Goal: Check status: Check status

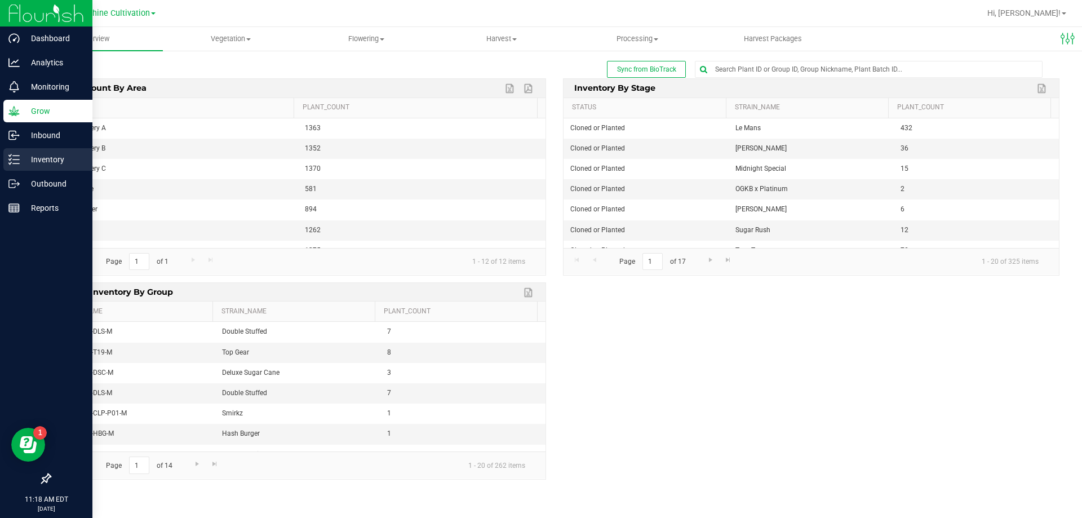
click at [18, 165] on icon at bounding box center [13, 159] width 11 height 11
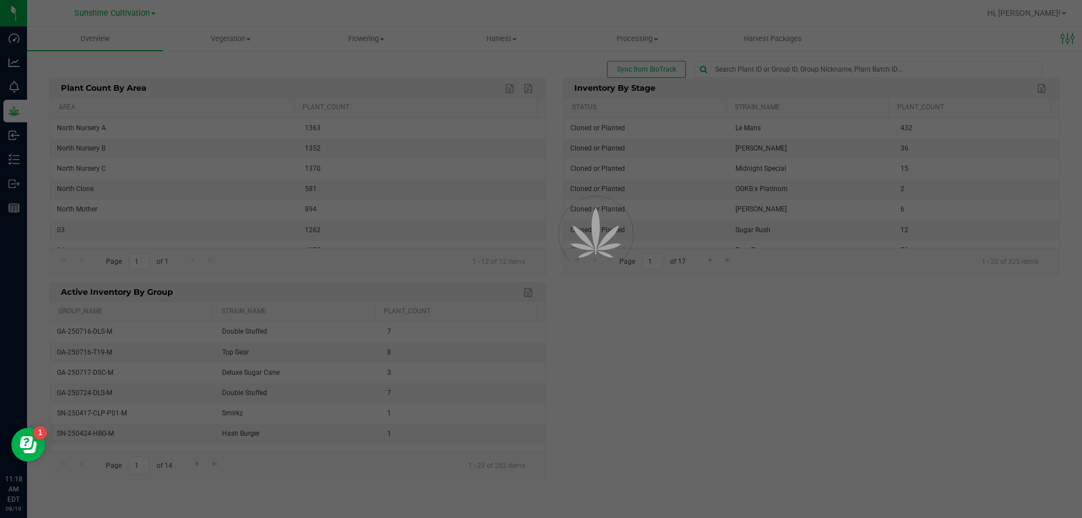
click at [127, 13] on div at bounding box center [541, 259] width 1082 height 518
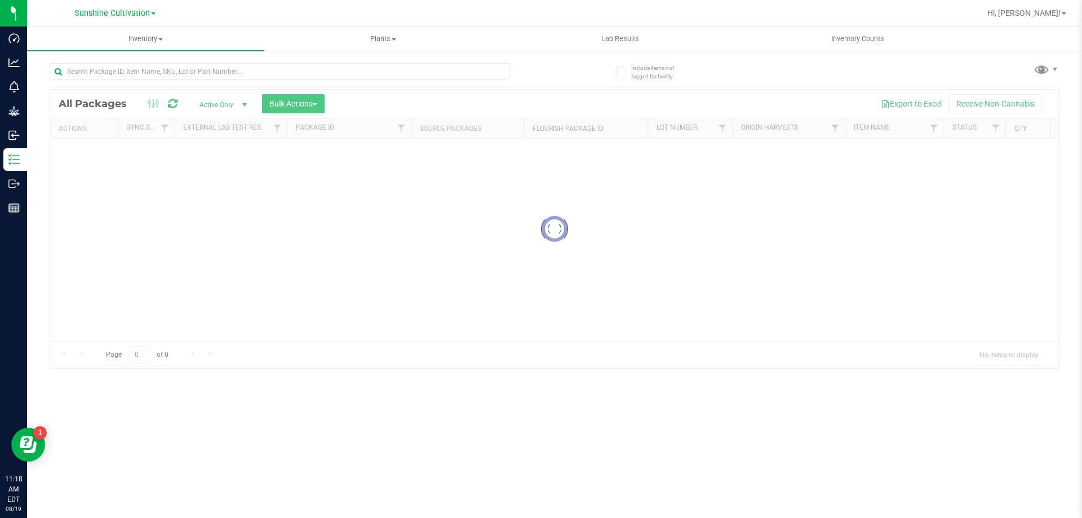
click at [127, 13] on span "Sunshine Cultivation" at bounding box center [112, 13] width 76 height 10
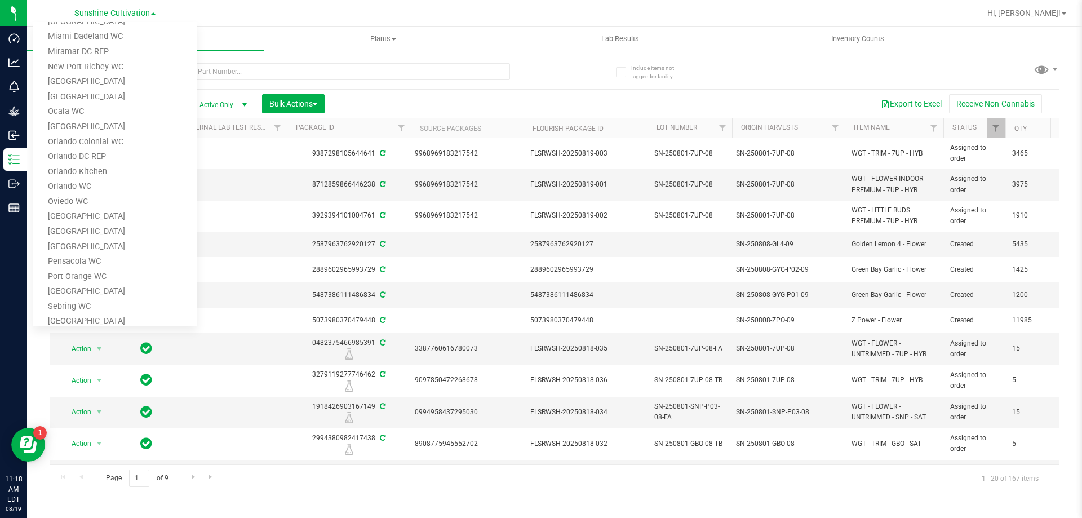
scroll to position [635, 0]
click at [127, 224] on link "TX goodblend" at bounding box center [115, 228] width 165 height 15
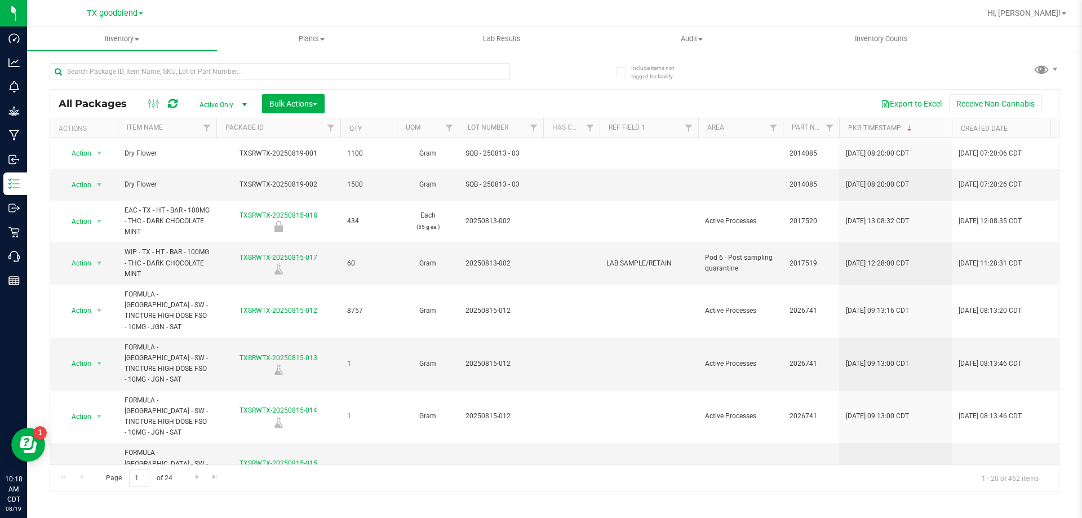
click at [212, 111] on span "Active Only" at bounding box center [221, 105] width 62 height 16
click at [215, 141] on li "Lab Samples" at bounding box center [220, 139] width 61 height 17
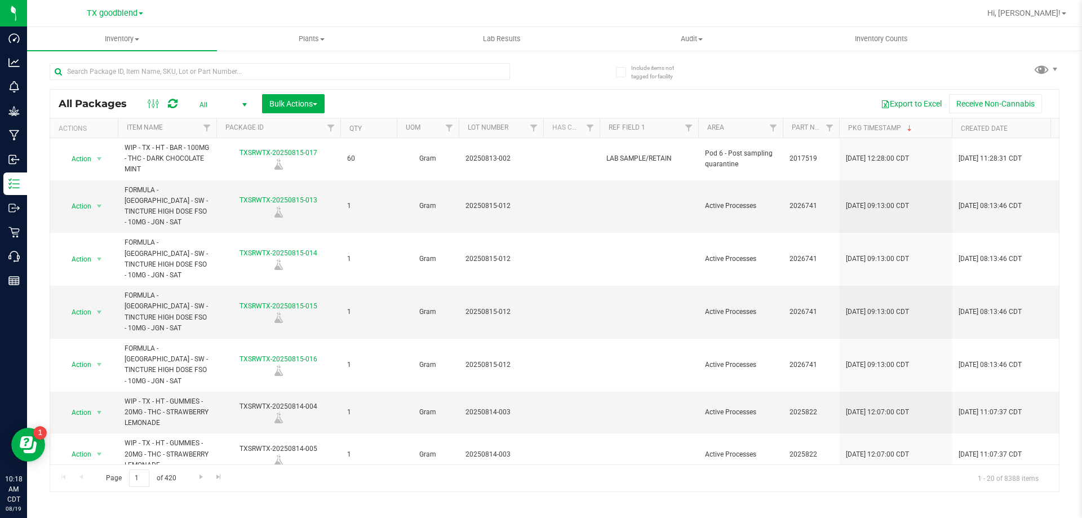
click at [244, 105] on span "select" at bounding box center [244, 104] width 9 height 9
click at [220, 139] on li "Lab Samples" at bounding box center [220, 139] width 61 height 17
click at [156, 104] on ellipse at bounding box center [157, 102] width 3 height 3
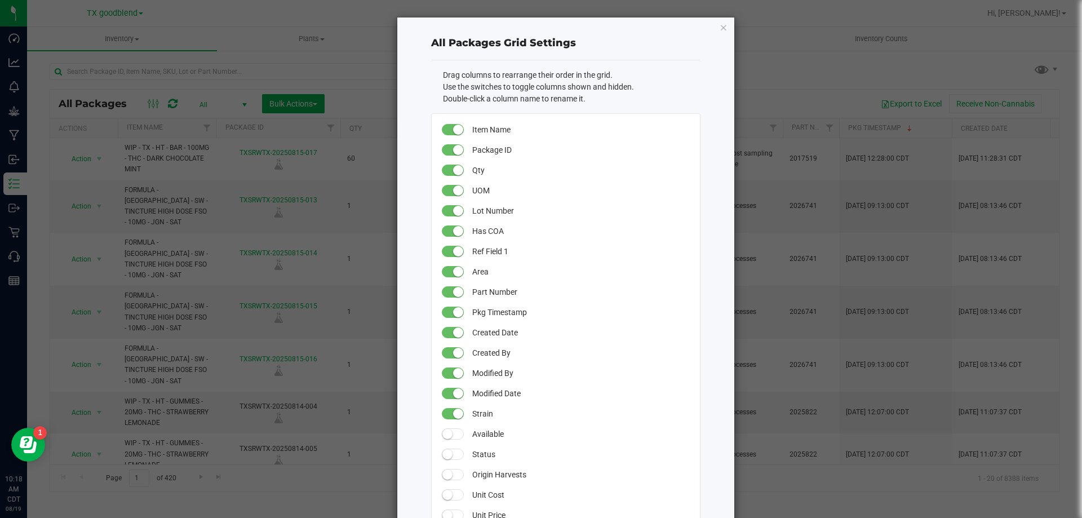
click at [154, 105] on ngb-modal-window "All Packages Grid Settings Drag columns to rearrange their order in the grid. U…" at bounding box center [545, 259] width 1091 height 518
click at [722, 24] on icon "button" at bounding box center [724, 27] width 8 height 14
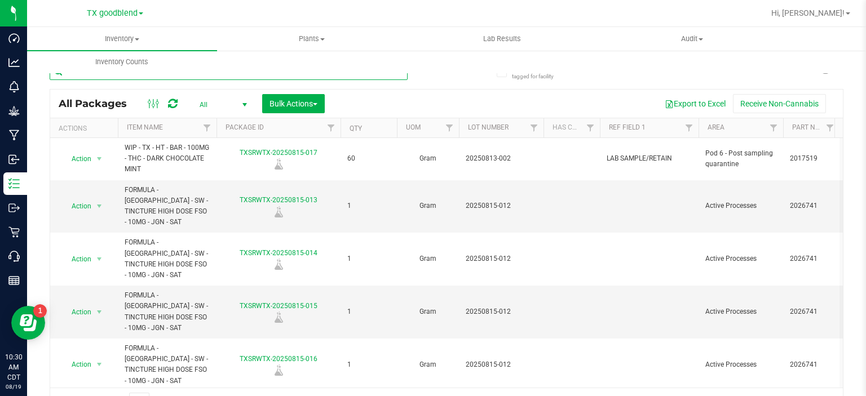
click at [170, 77] on input "text" at bounding box center [229, 71] width 358 height 17
click at [160, 78] on input "text" at bounding box center [229, 71] width 358 height 17
paste input "20250506"
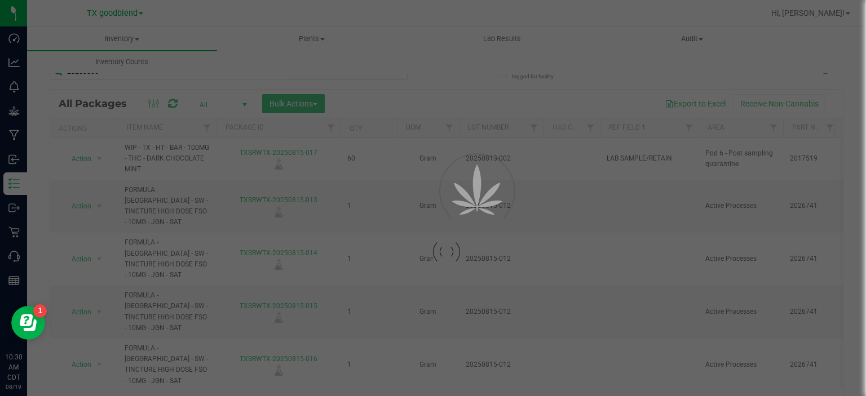
click at [862, 74] on div at bounding box center [433, 198] width 866 height 396
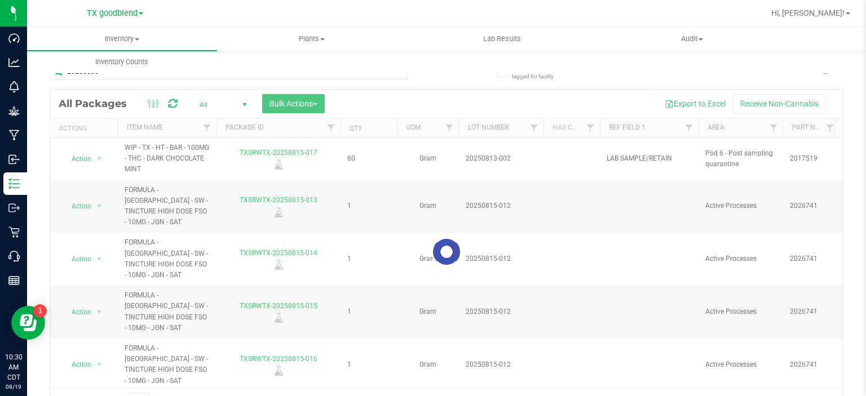
click at [861, 57] on div "Inventory All packages All inventory Waste log Create inventory Plants All plan…" at bounding box center [460, 50] width 866 height 46
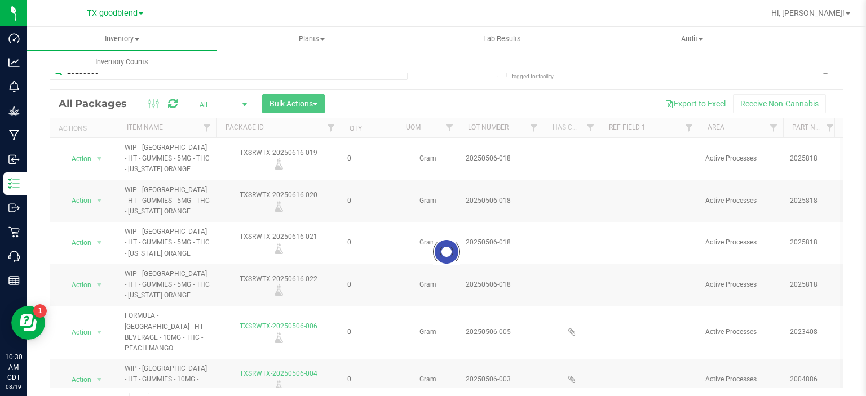
drag, startPoint x: 860, startPoint y: 58, endPoint x: 862, endPoint y: 42, distance: 15.3
click at [862, 46] on div "Inventory All packages All inventory Waste log Create inventory Plants All plan…" at bounding box center [460, 50] width 866 height 46
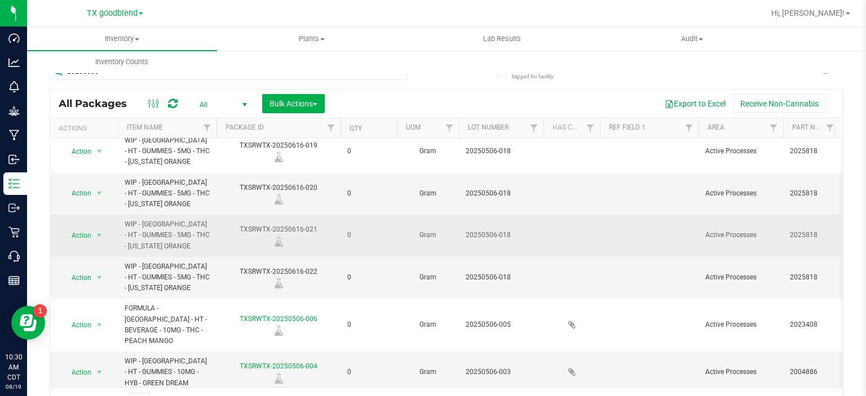
scroll to position [10, 0]
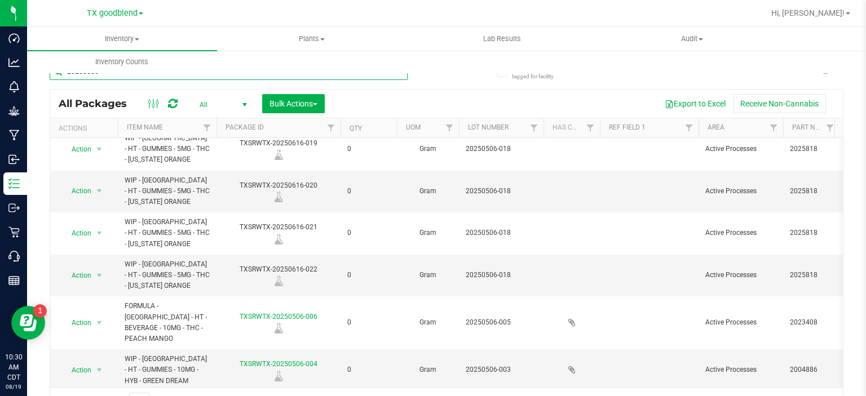
click at [165, 76] on input "20250506" at bounding box center [229, 71] width 358 height 17
paste input "20250331"
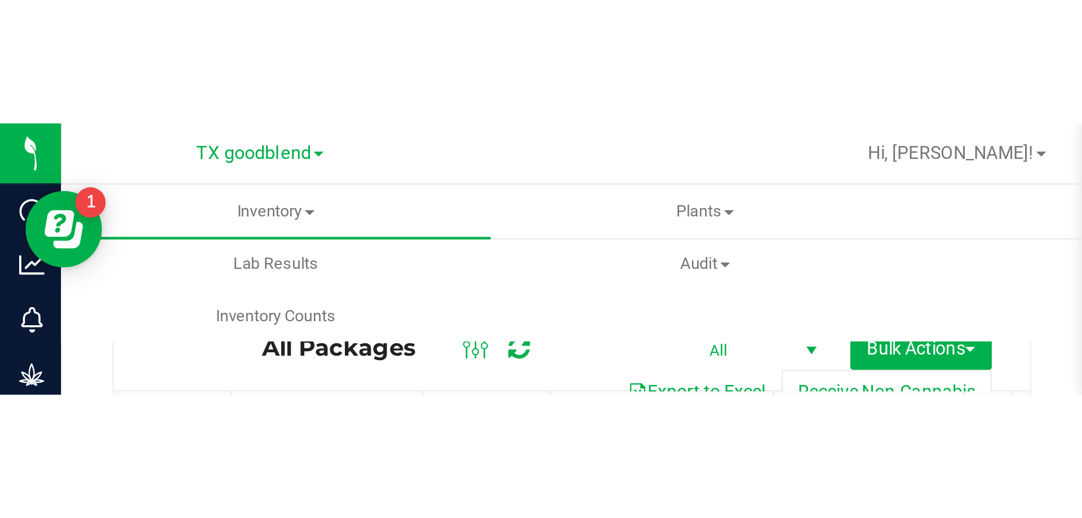
scroll to position [0, 357]
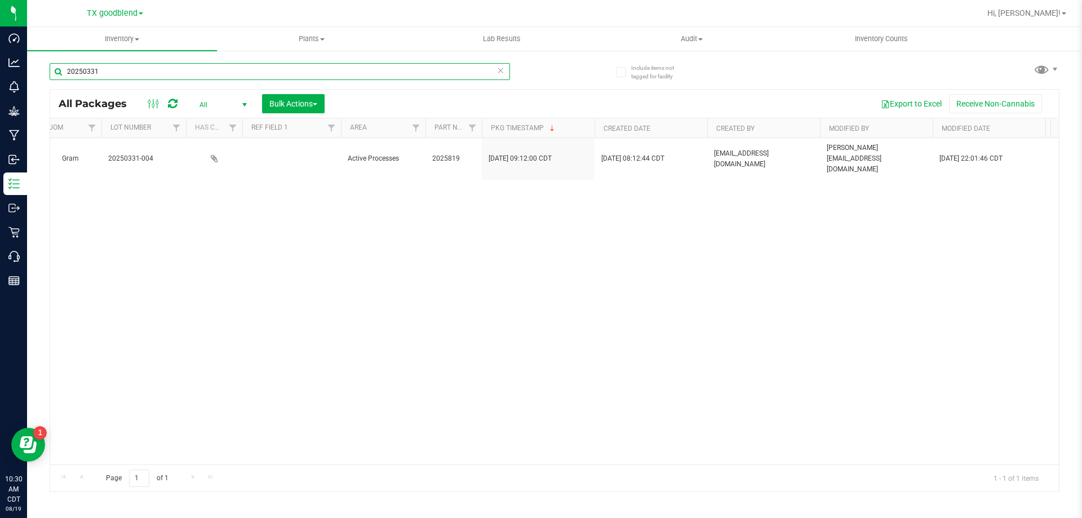
type input "20250331"
click at [207, 104] on span "All" at bounding box center [221, 105] width 62 height 16
click at [206, 173] on li "All" at bounding box center [220, 173] width 61 height 17
click at [269, 101] on span "Bulk Actions" at bounding box center [293, 103] width 48 height 9
click at [352, 95] on div "Export to Excel Receive Non-Cannabis" at bounding box center [692, 103] width 718 height 19
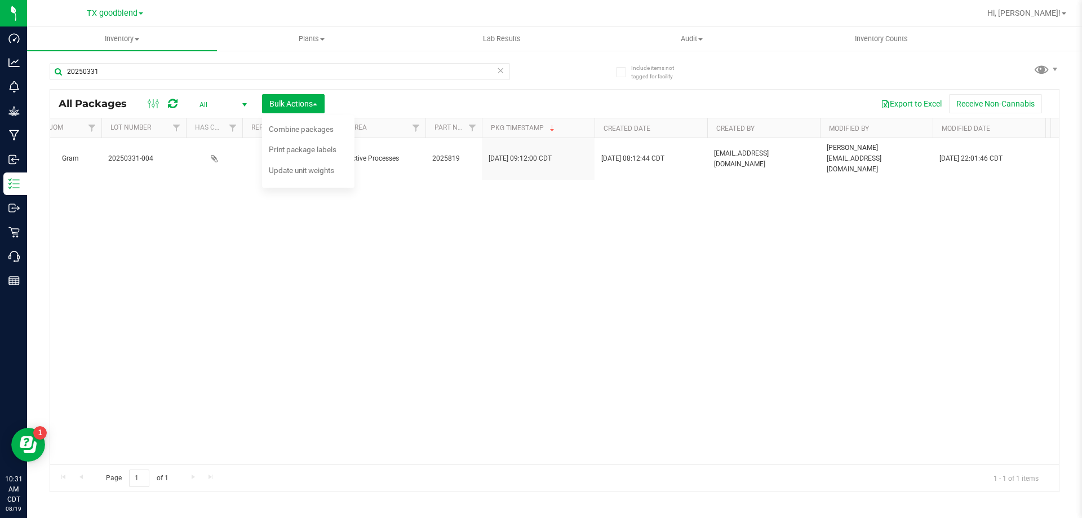
click at [440, 323] on div "Action Action Edit attributes Global inventory Package audit log Print package …" at bounding box center [554, 301] width 1009 height 326
click at [170, 103] on icon at bounding box center [173, 103] width 10 height 11
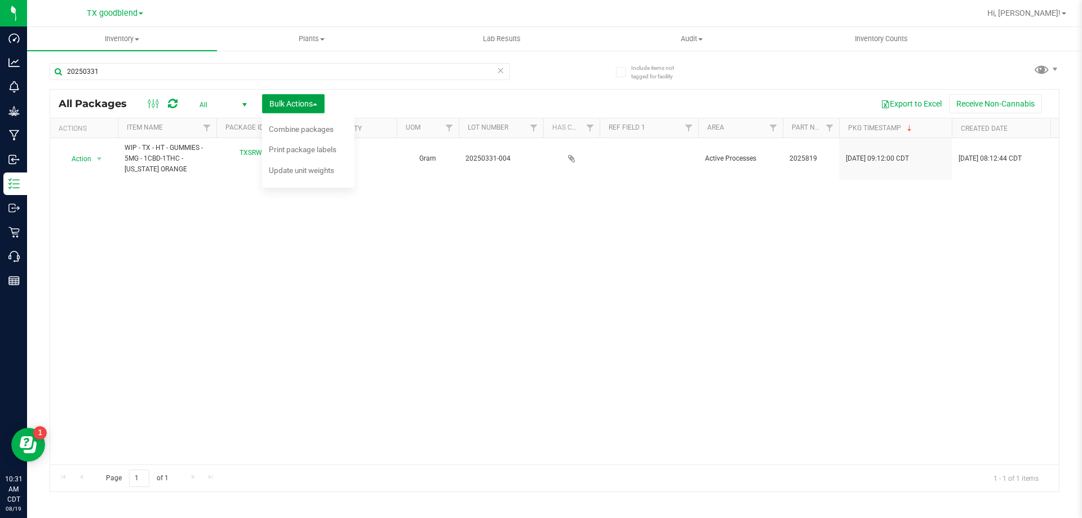
click at [307, 107] on span "Bulk Actions" at bounding box center [293, 103] width 48 height 9
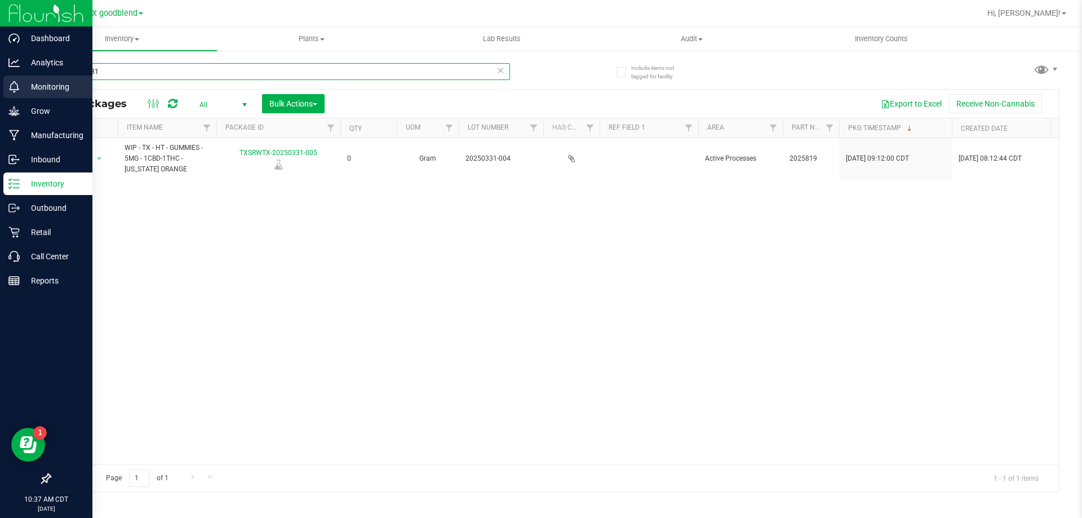
drag, startPoint x: 174, startPoint y: 72, endPoint x: 15, endPoint y: 92, distance: 160.3
click at [0, 70] on div "Dashboard Analytics Monitoring Grow Manufacturing Inbound Inventory Outbound Re…" at bounding box center [541, 259] width 1082 height 518
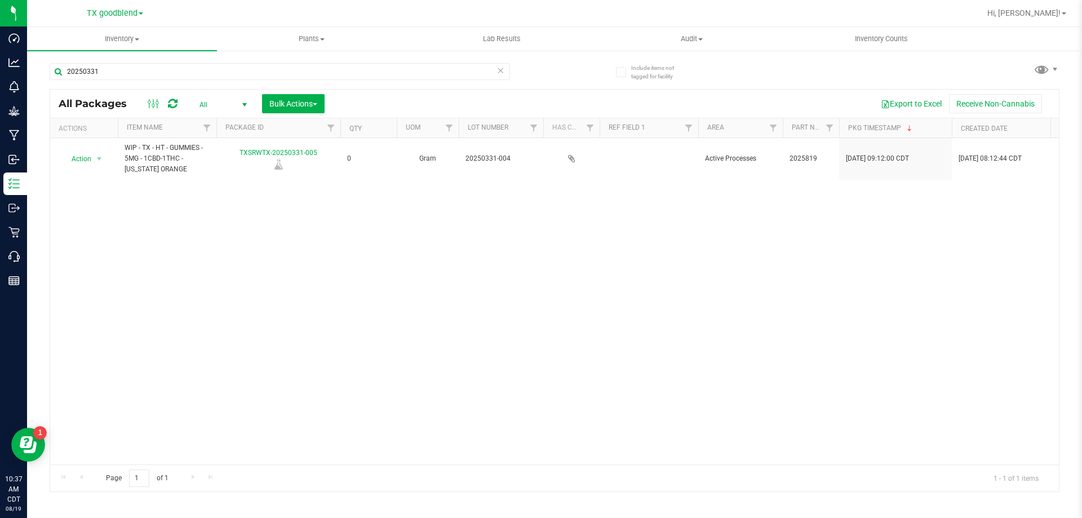
click at [210, 259] on div "Action Action Edit attributes Global inventory Package audit log Print package …" at bounding box center [554, 301] width 1009 height 326
click at [207, 106] on span "All" at bounding box center [221, 105] width 62 height 16
click at [209, 170] on li "All" at bounding box center [220, 173] width 61 height 17
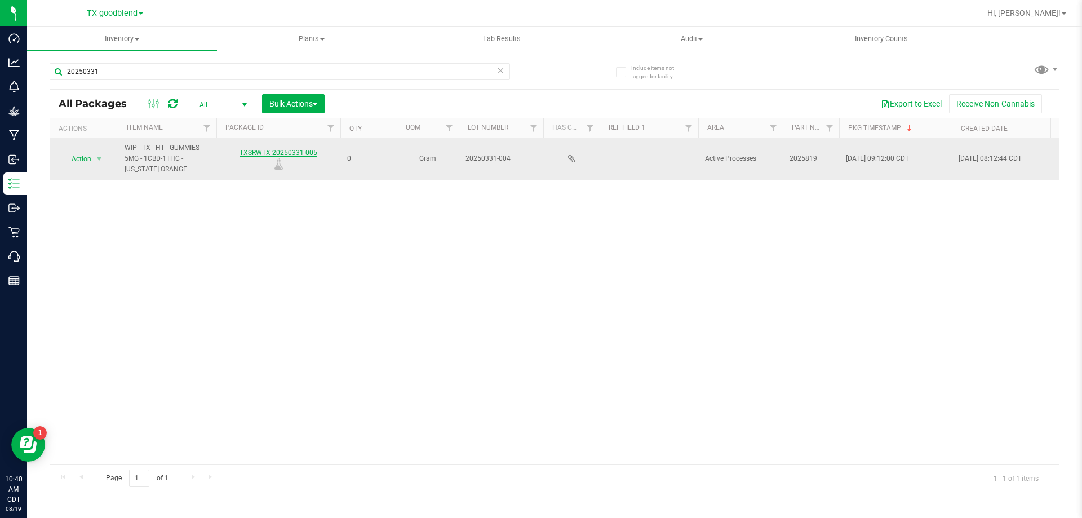
click at [304, 154] on link "TXSRWTX-20250331-005" at bounding box center [279, 153] width 78 height 8
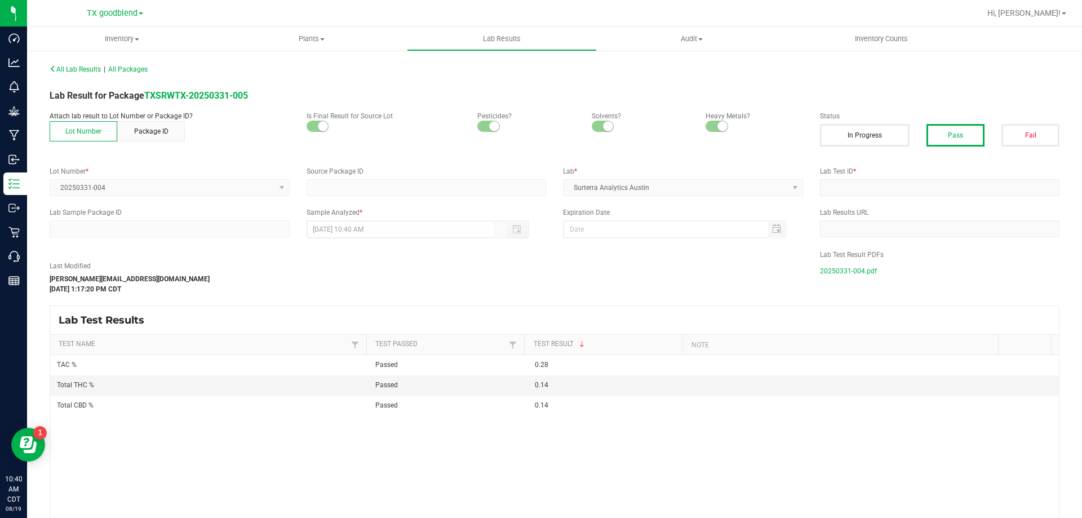
type input "TXSRWTX-20250401-022"
type input "20250331-004"
type input "TXSRWTX-20250401-022"
type input "[DATE] 9:57 AM"
drag, startPoint x: 123, startPoint y: 186, endPoint x: 51, endPoint y: 192, distance: 72.9
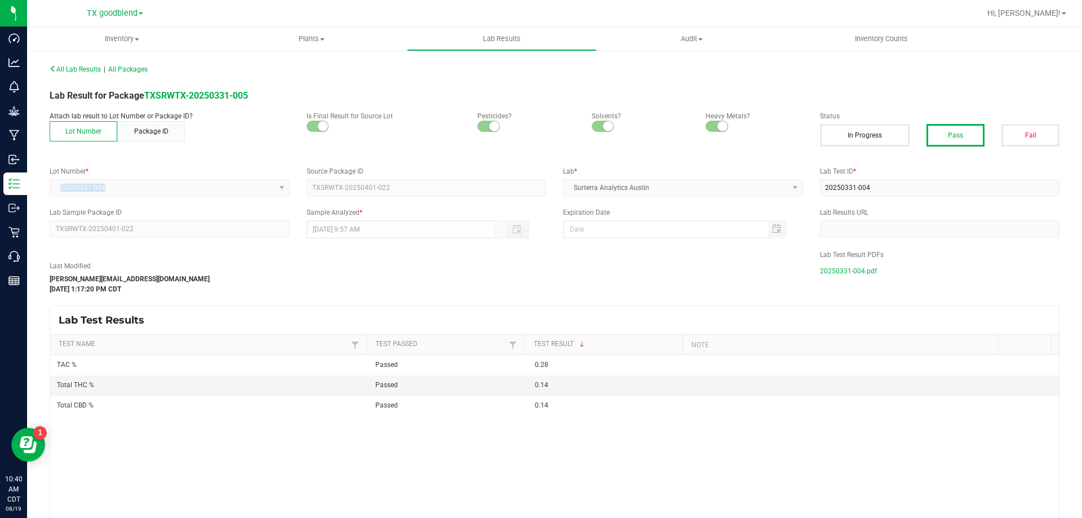
click at [51, 192] on kendo-dropdownlist "20250331-004" at bounding box center [170, 187] width 240 height 17
click at [186, 165] on div "All Lab Results | All Packages Lab Result for Package TXSRWTX-20250331-005 Atta…" at bounding box center [555, 318] width 1010 height 515
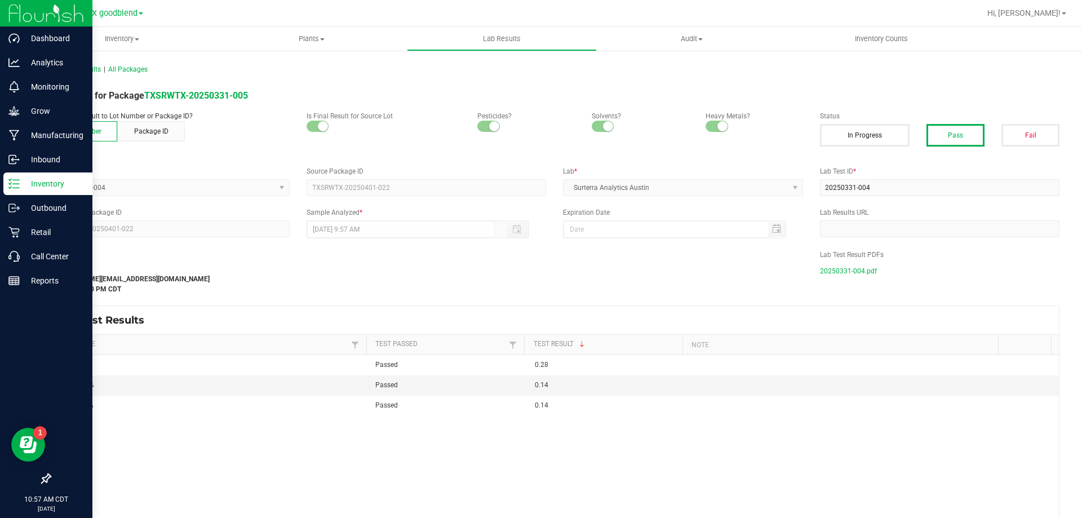
click at [21, 182] on p "Inventory" at bounding box center [54, 184] width 68 height 14
